Goal: Find specific page/section: Find specific page/section

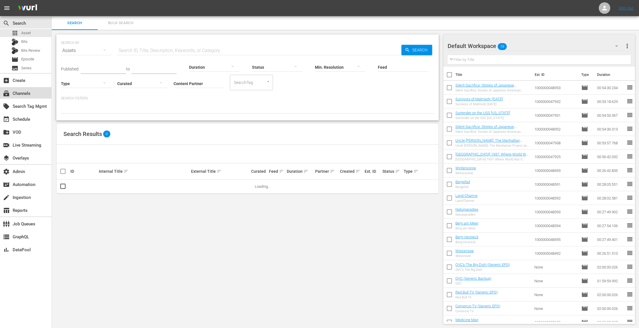
click at [34, 95] on div "subscriptions Channels" at bounding box center [25, 92] width 51 height 11
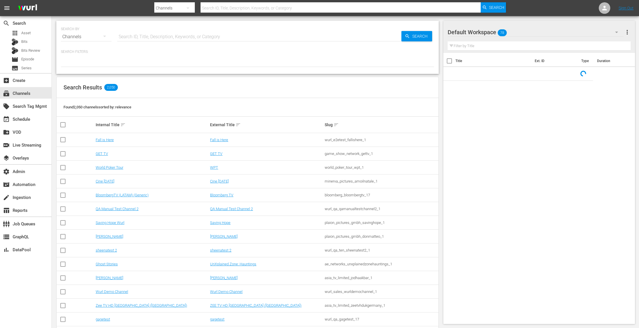
click at [168, 38] on input "text" at bounding box center [259, 37] width 284 height 14
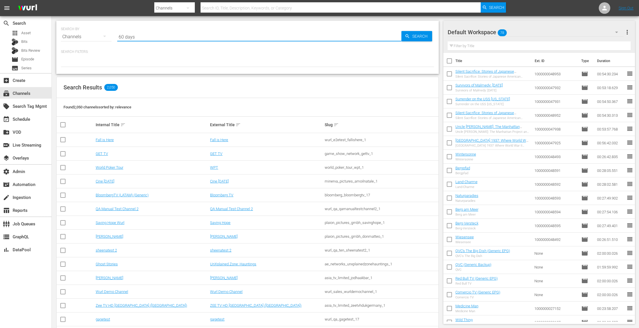
type input "60 days"
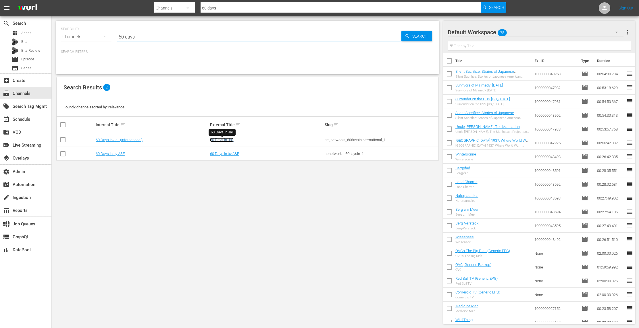
click at [228, 141] on link "60 Days In Jail" at bounding box center [222, 140] width 24 height 4
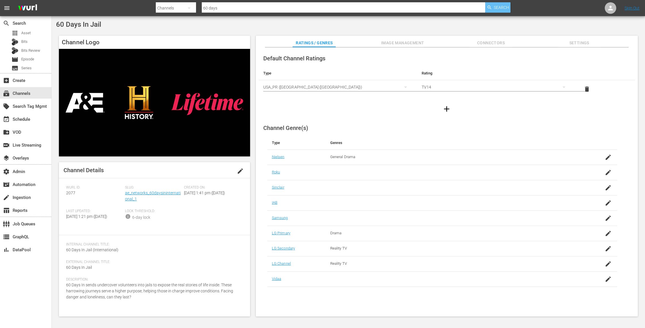
click at [509, 6] on div "Search" at bounding box center [497, 7] width 25 height 10
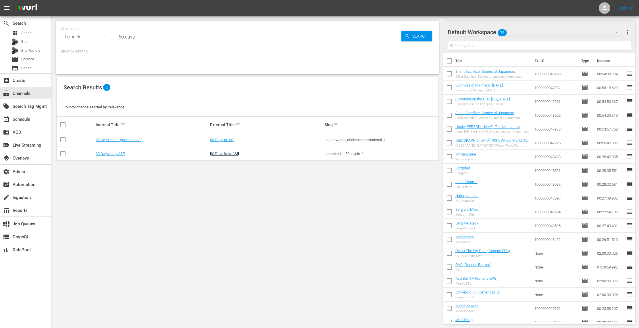
click at [230, 153] on link "60 Days In by A&E" at bounding box center [224, 154] width 29 height 4
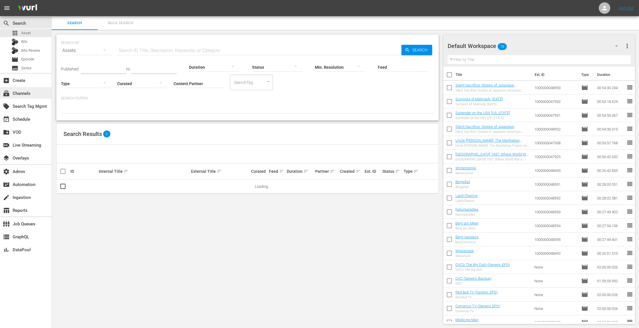
click at [26, 94] on div "subscriptions Channels" at bounding box center [16, 92] width 32 height 5
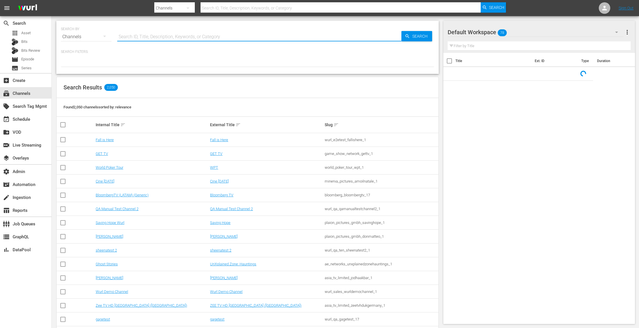
click at [152, 35] on input "text" at bounding box center [259, 37] width 284 height 14
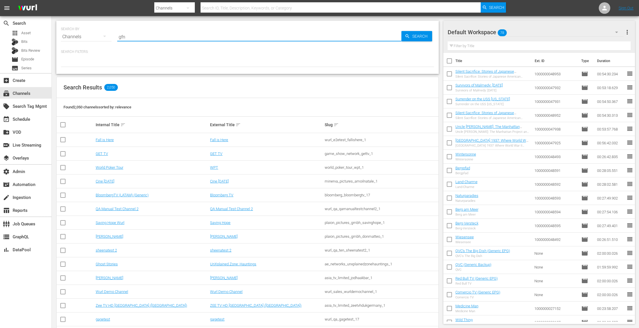
type input "gfn"
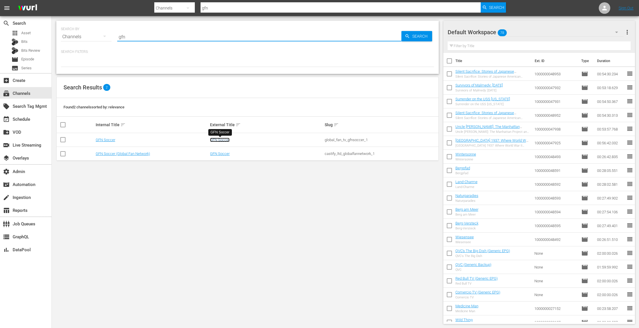
click at [225, 141] on link "GFN Soccer" at bounding box center [220, 140] width 20 height 4
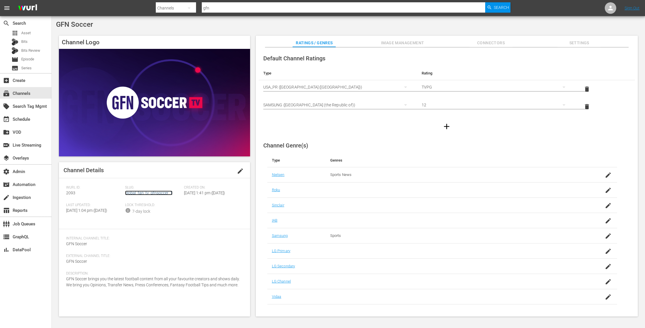
click at [165, 193] on link "global_fan_tv_gfnsoccer_1" at bounding box center [148, 193] width 47 height 5
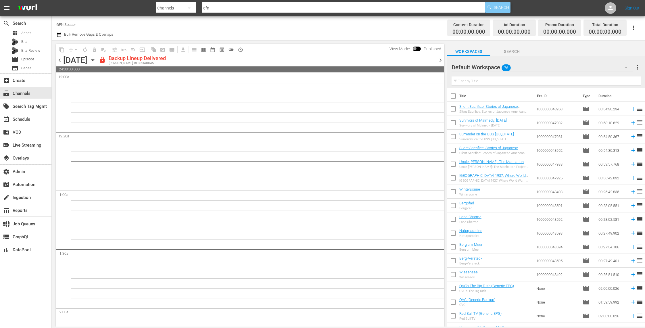
click at [504, 6] on span "Search" at bounding box center [501, 7] width 15 height 10
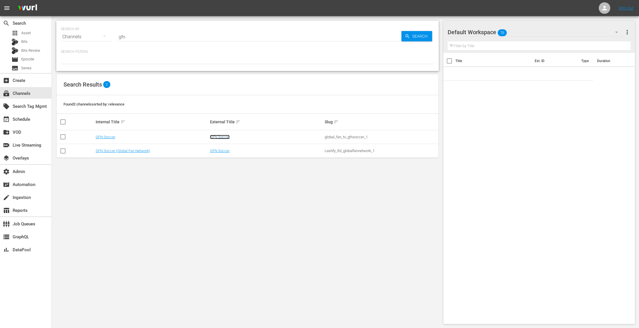
click at [227, 137] on link "GFN Soccer" at bounding box center [220, 137] width 20 height 4
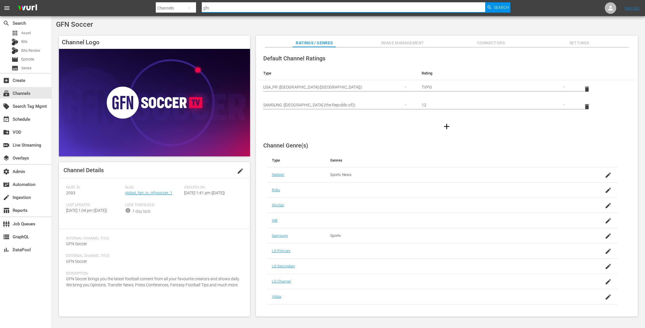
drag, startPoint x: 296, startPoint y: 7, endPoint x: 247, endPoint y: 4, distance: 49.2
click at [247, 4] on input "gfn" at bounding box center [343, 8] width 283 height 14
type input "historian"
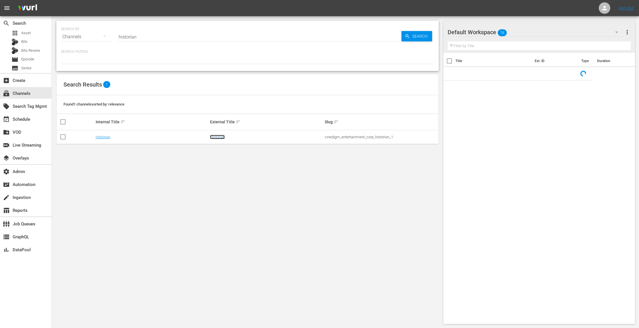
click at [217, 137] on link "Historian" at bounding box center [217, 137] width 15 height 4
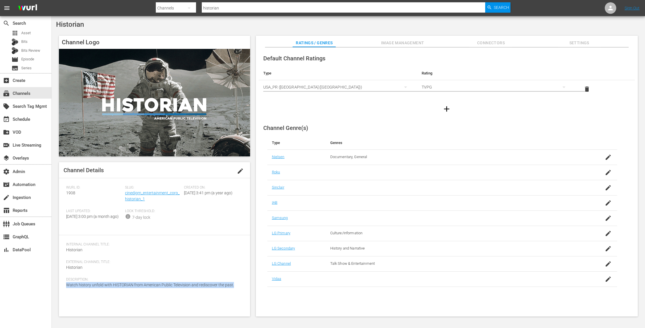
drag, startPoint x: 191, startPoint y: 286, endPoint x: 66, endPoint y: 289, distance: 125.4
click at [66, 289] on div "Description: Watch history unfold with HISTORIAN from American Public Televisio…" at bounding box center [154, 286] width 177 height 18
copy span "Watch history unfold with HISTORIAN from American Public Television and redisco…"
